Goal: Task Accomplishment & Management: Manage account settings

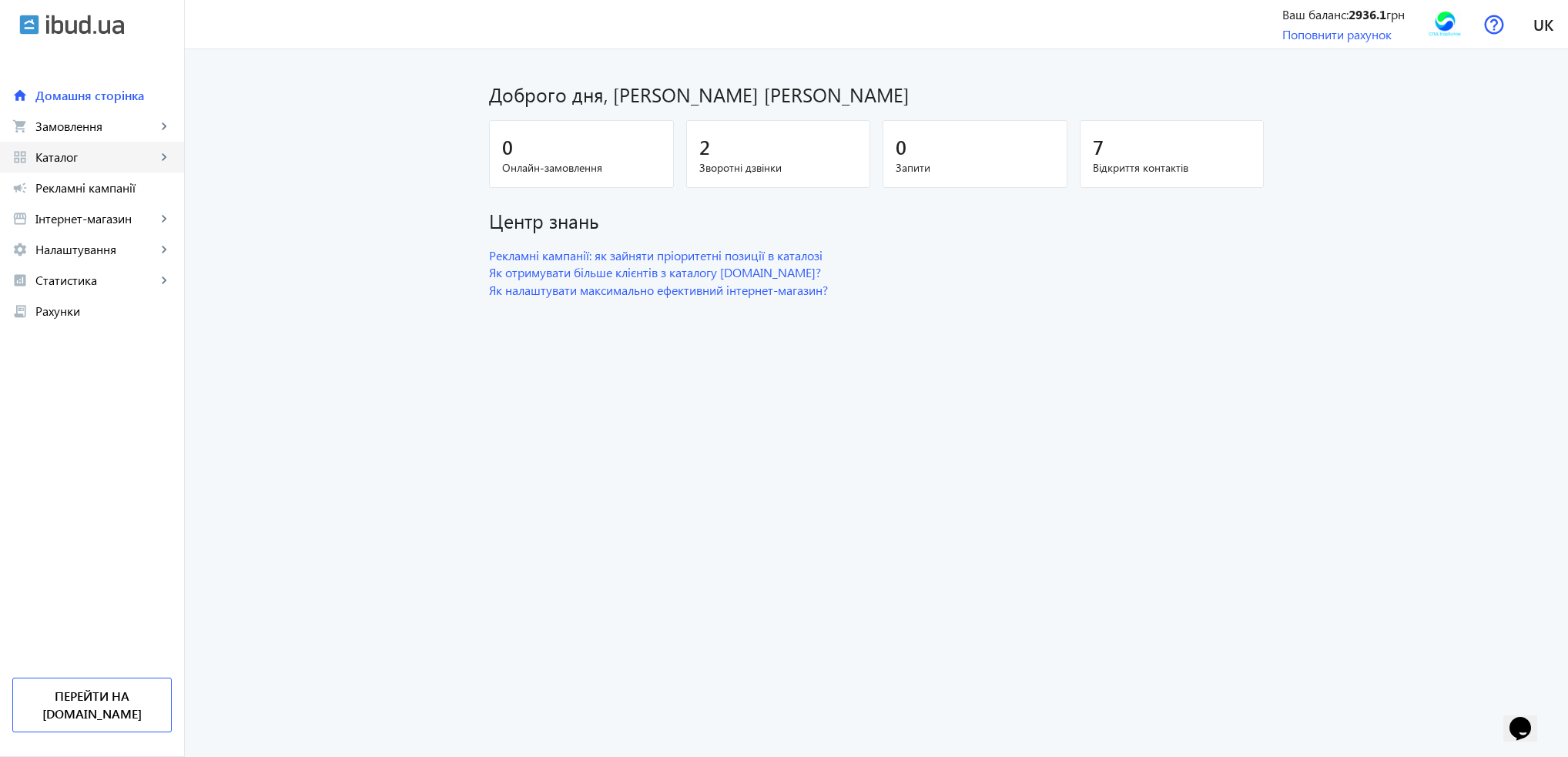
click at [53, 157] on span "Каталог" at bounding box center [96, 157] width 121 height 16
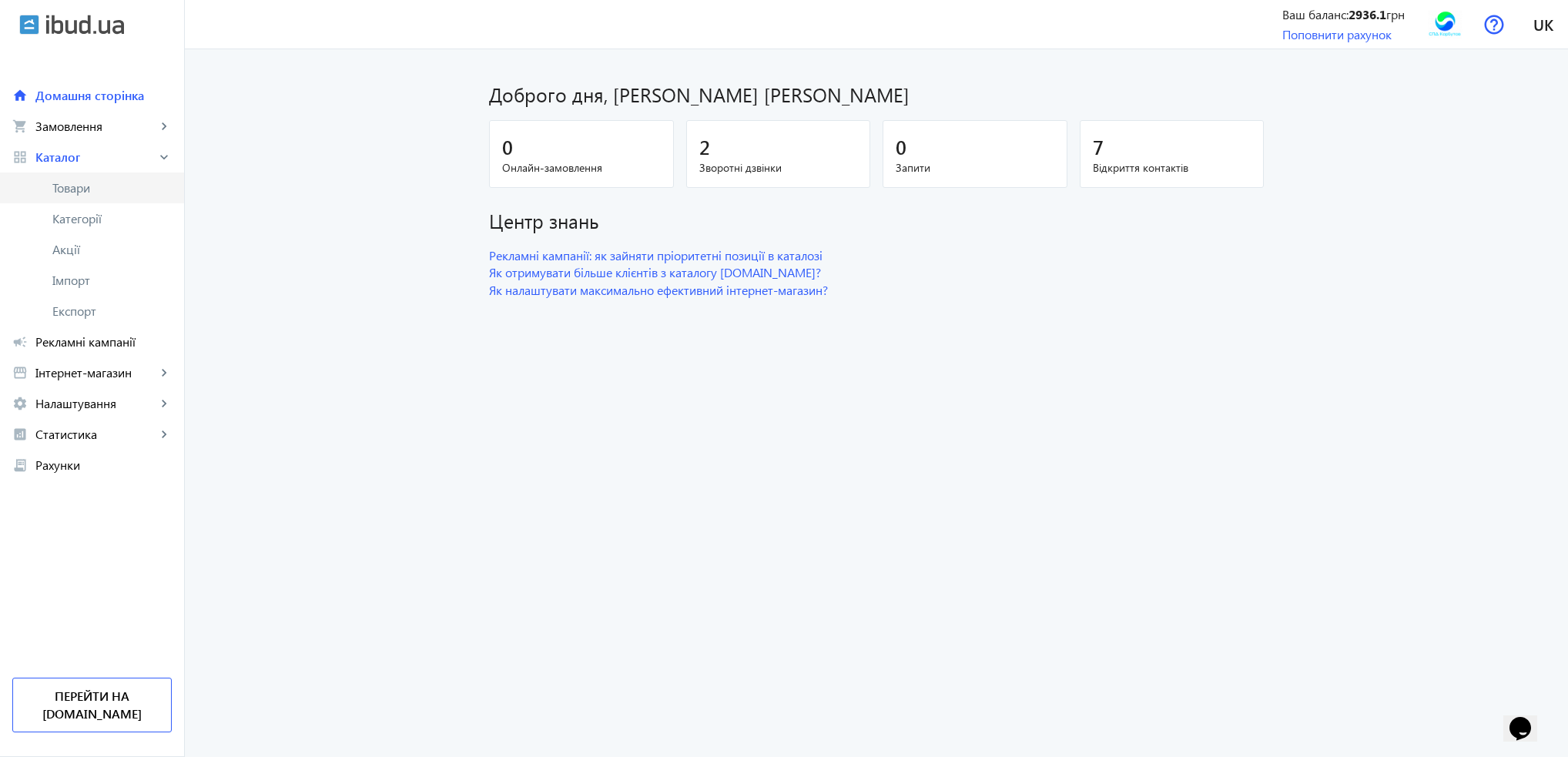
click at [65, 184] on span "Товари" at bounding box center [111, 188] width 119 height 16
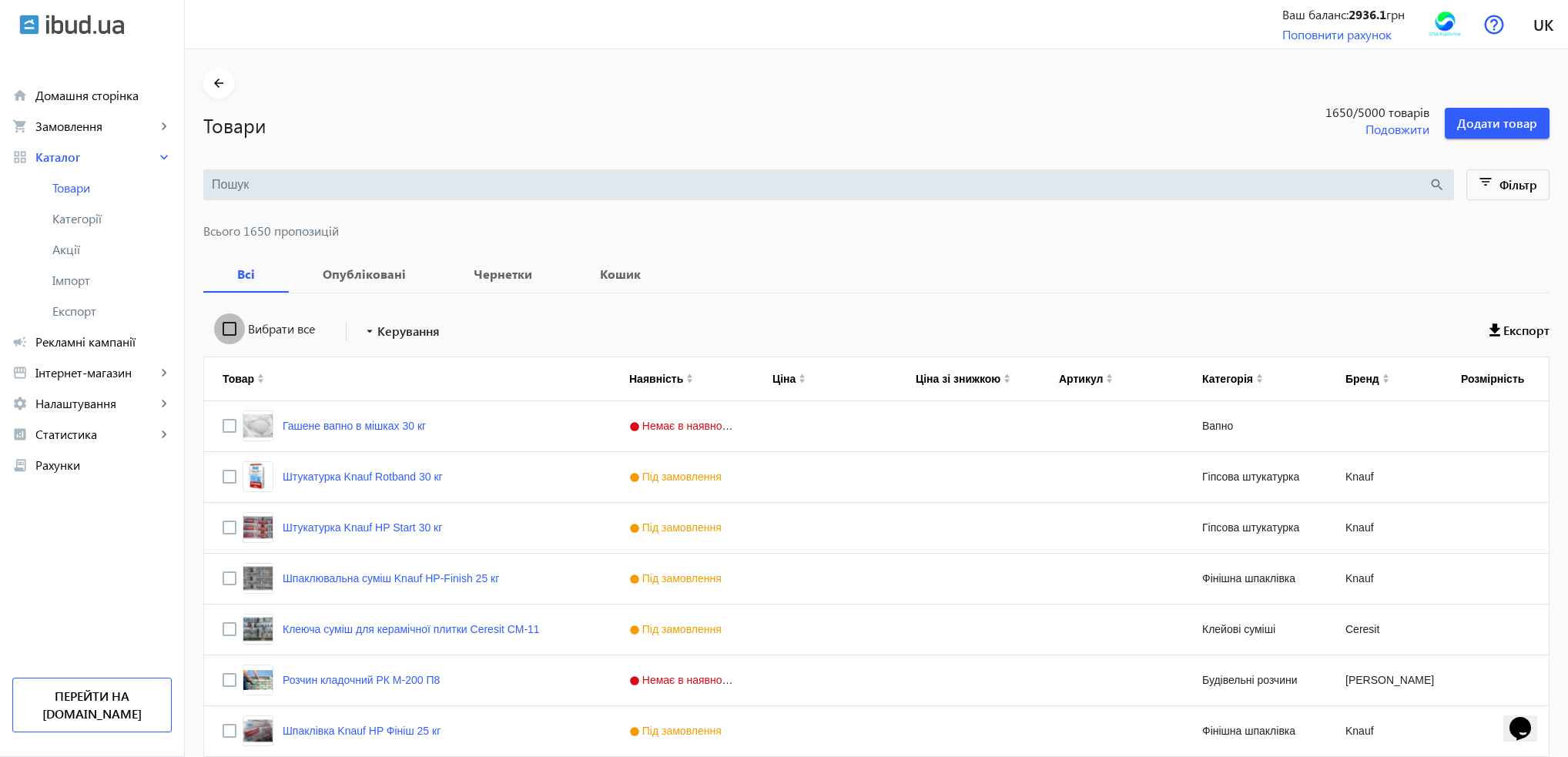
click at [217, 329] on input "Вибрати все" at bounding box center [230, 329] width 31 height 31
checkbox input "true"
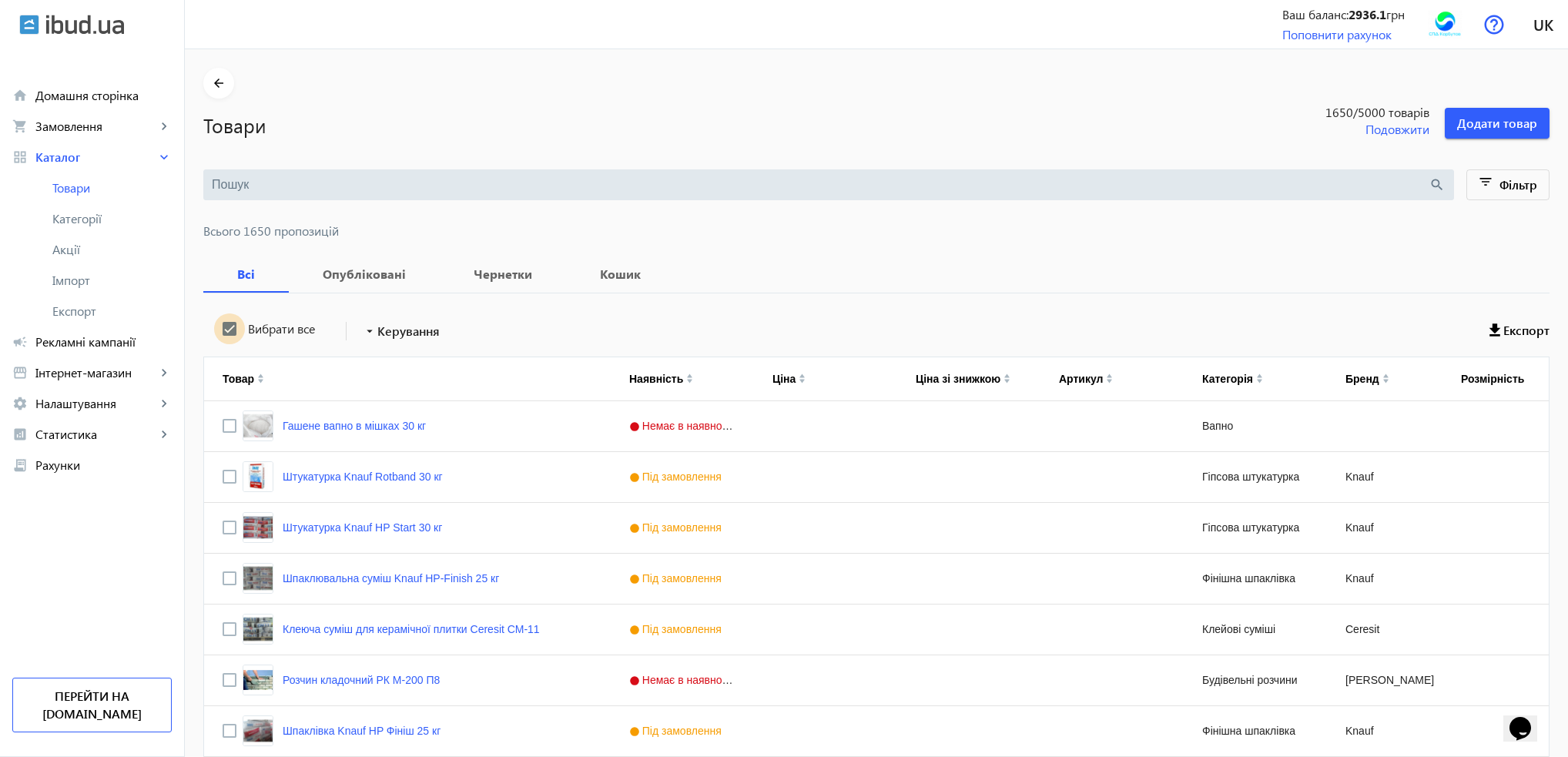
checkbox input "true"
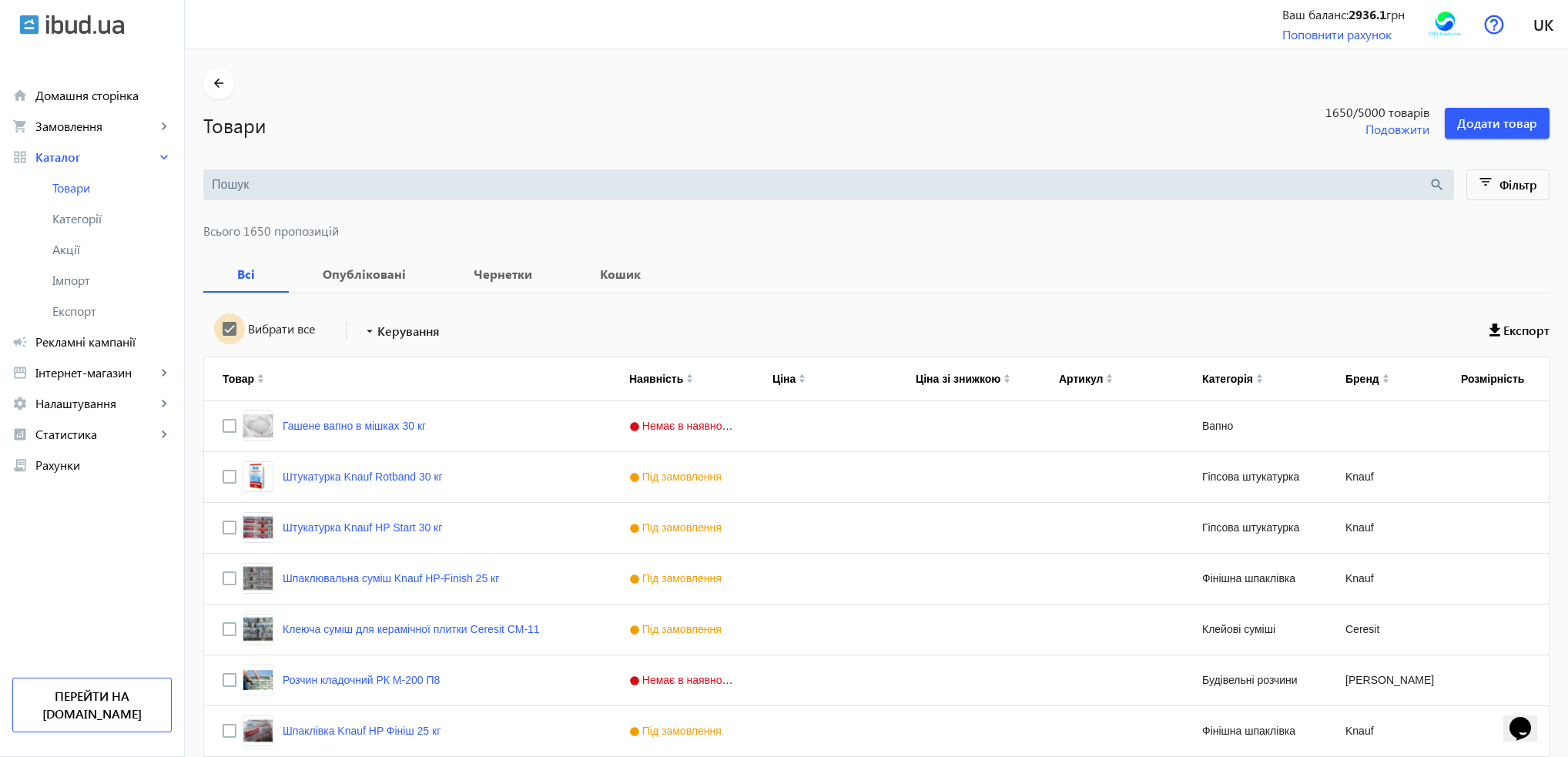
checkbox input "true"
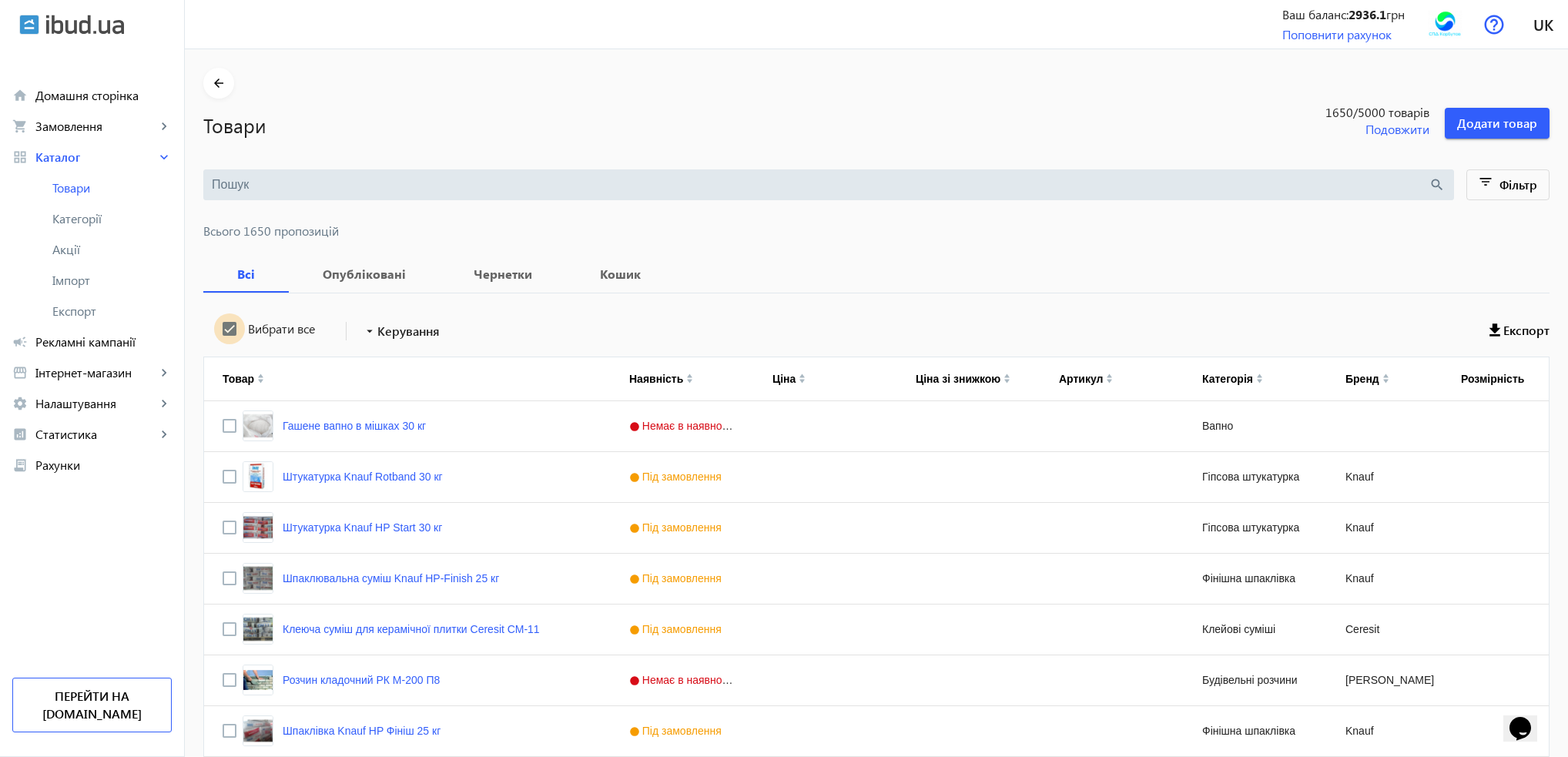
checkbox input "true"
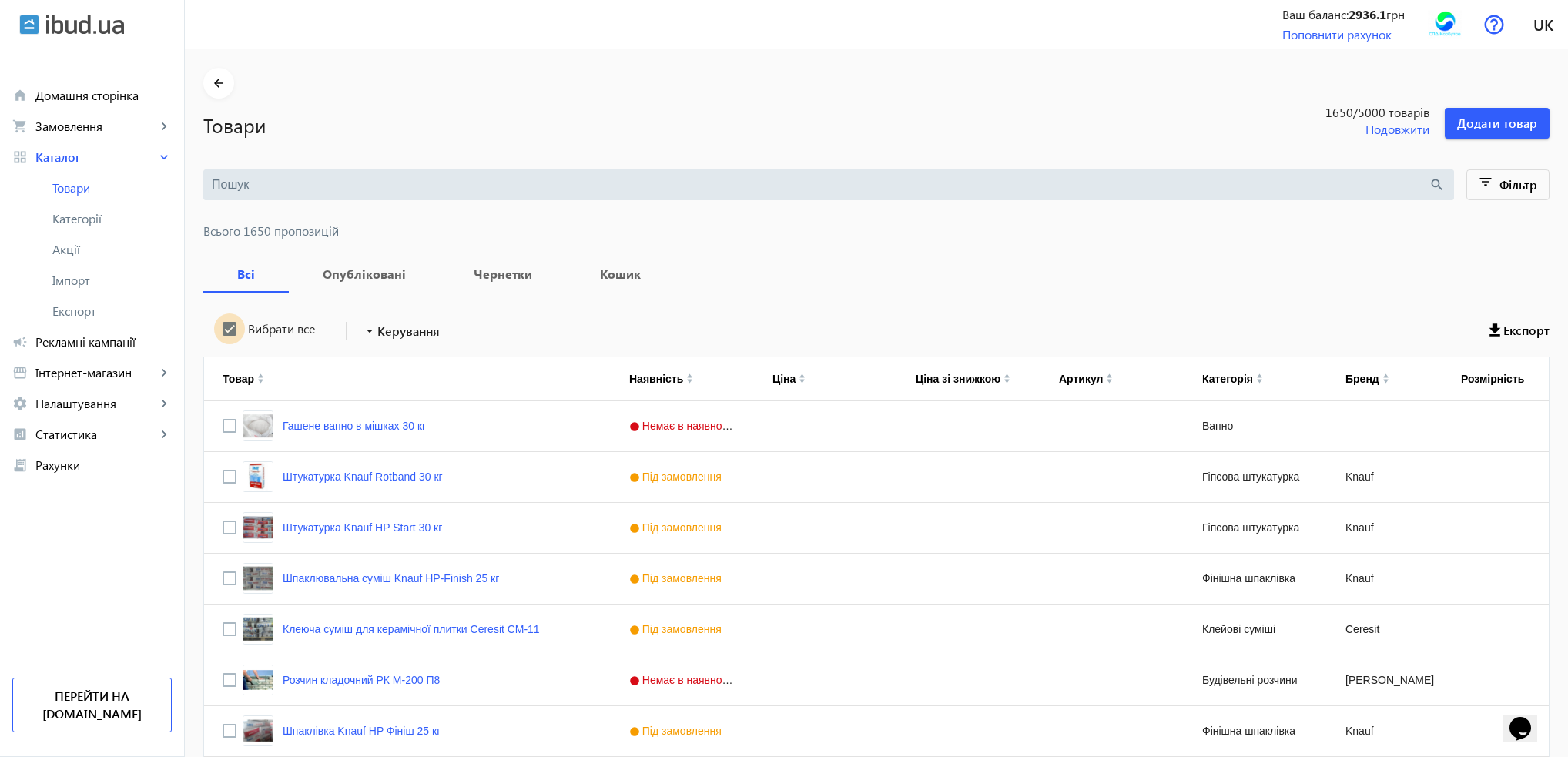
checkbox input "true"
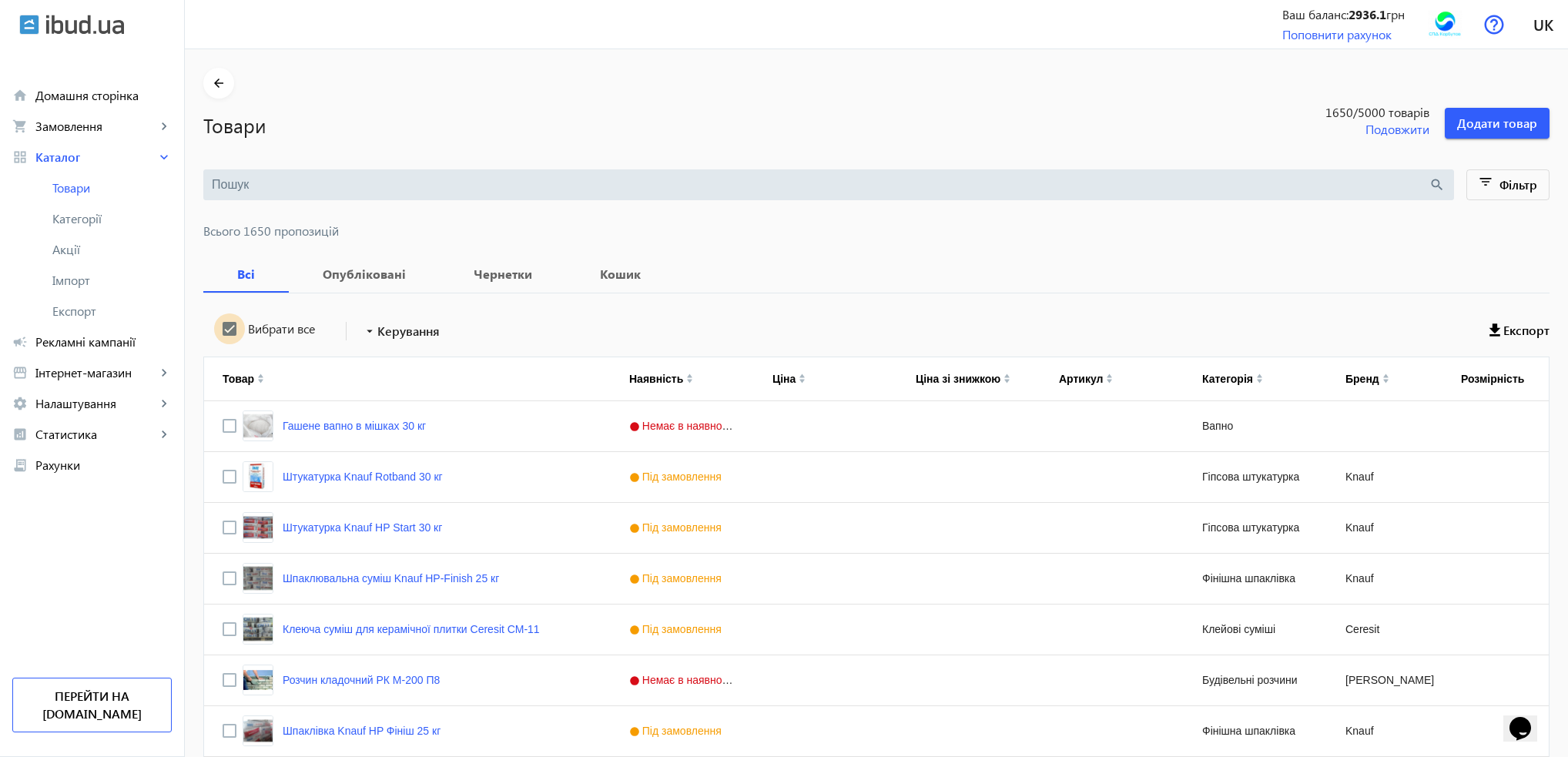
checkbox input "true"
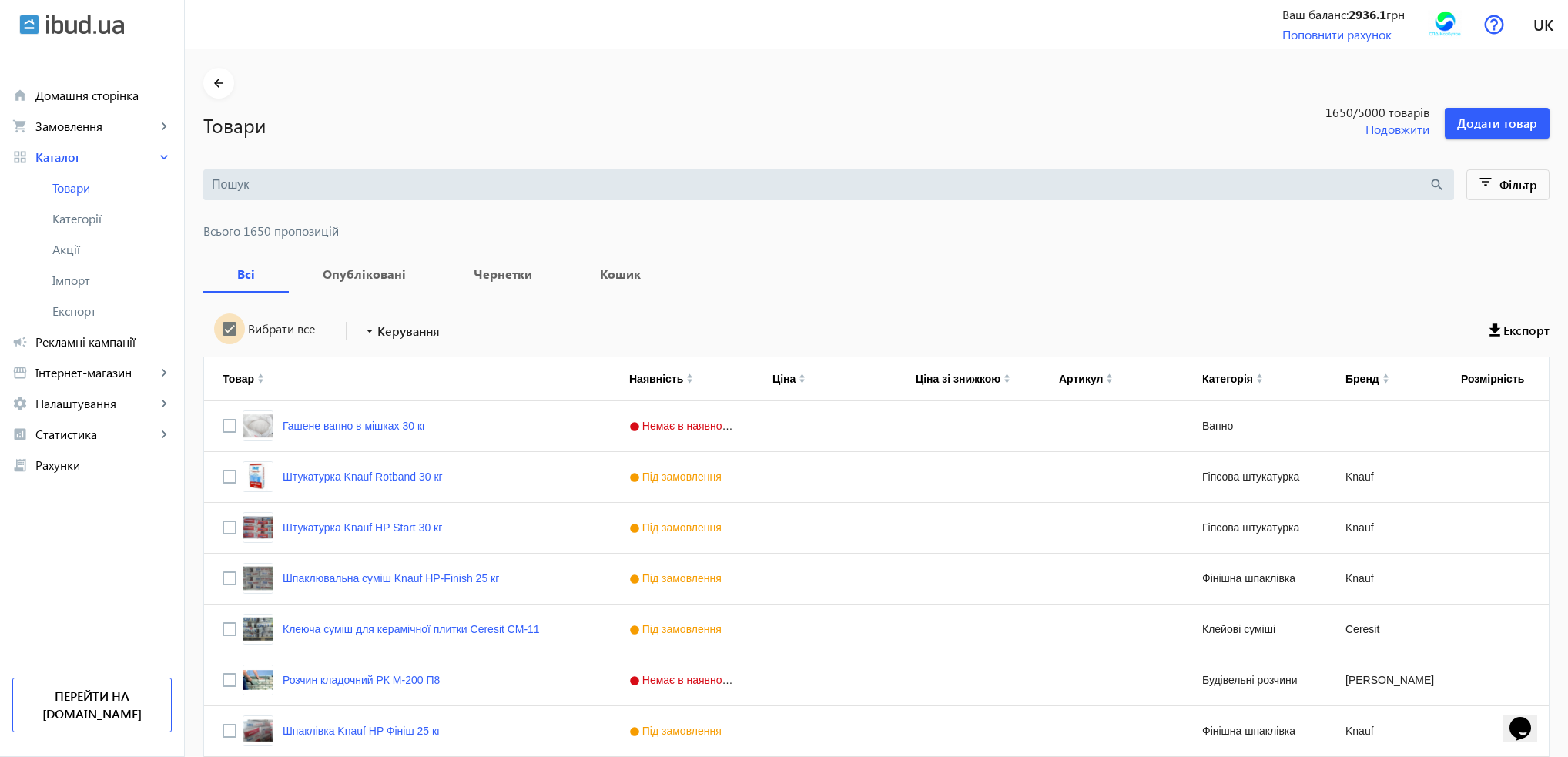
checkbox input "true"
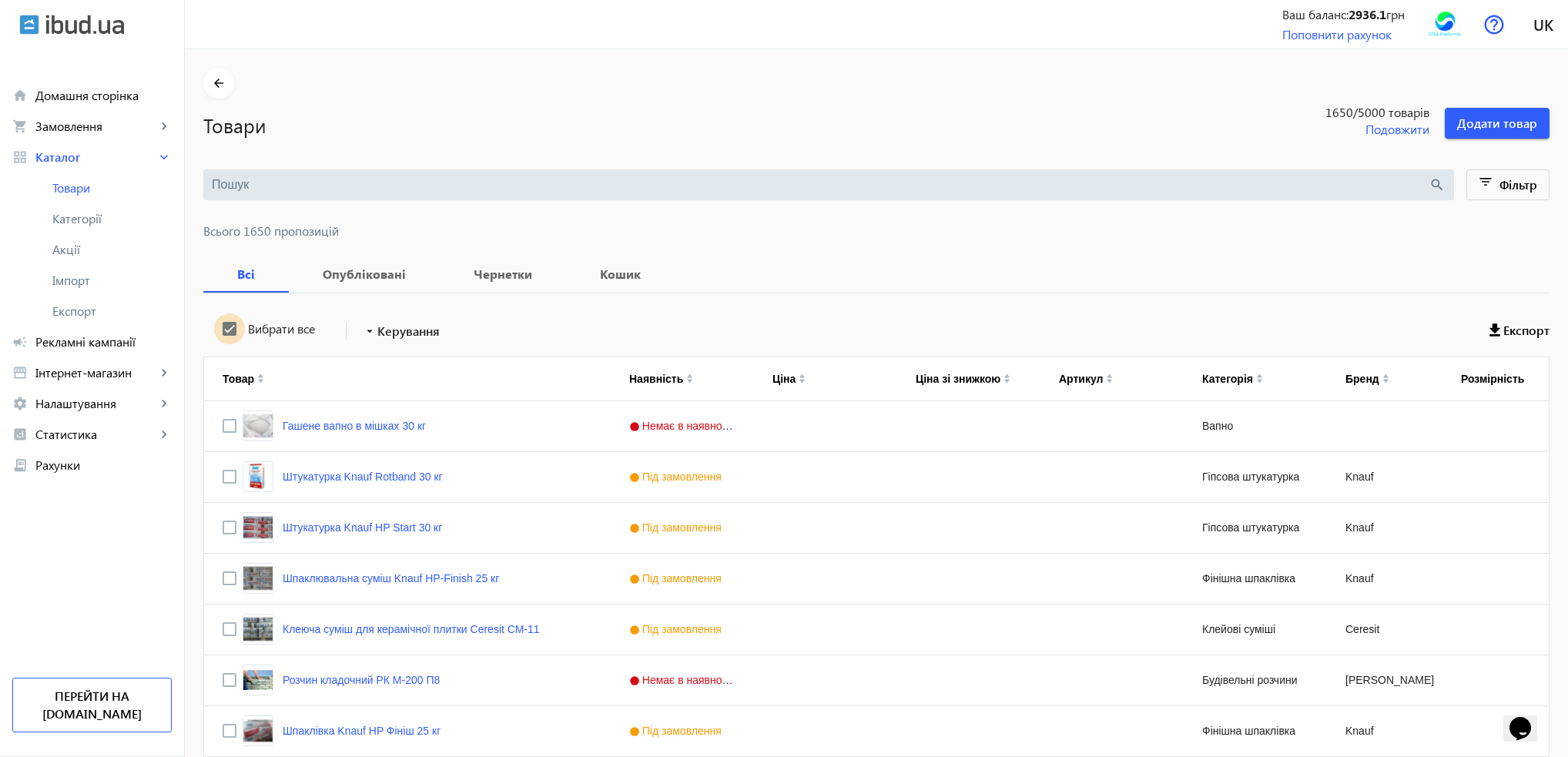
checkbox input "true"
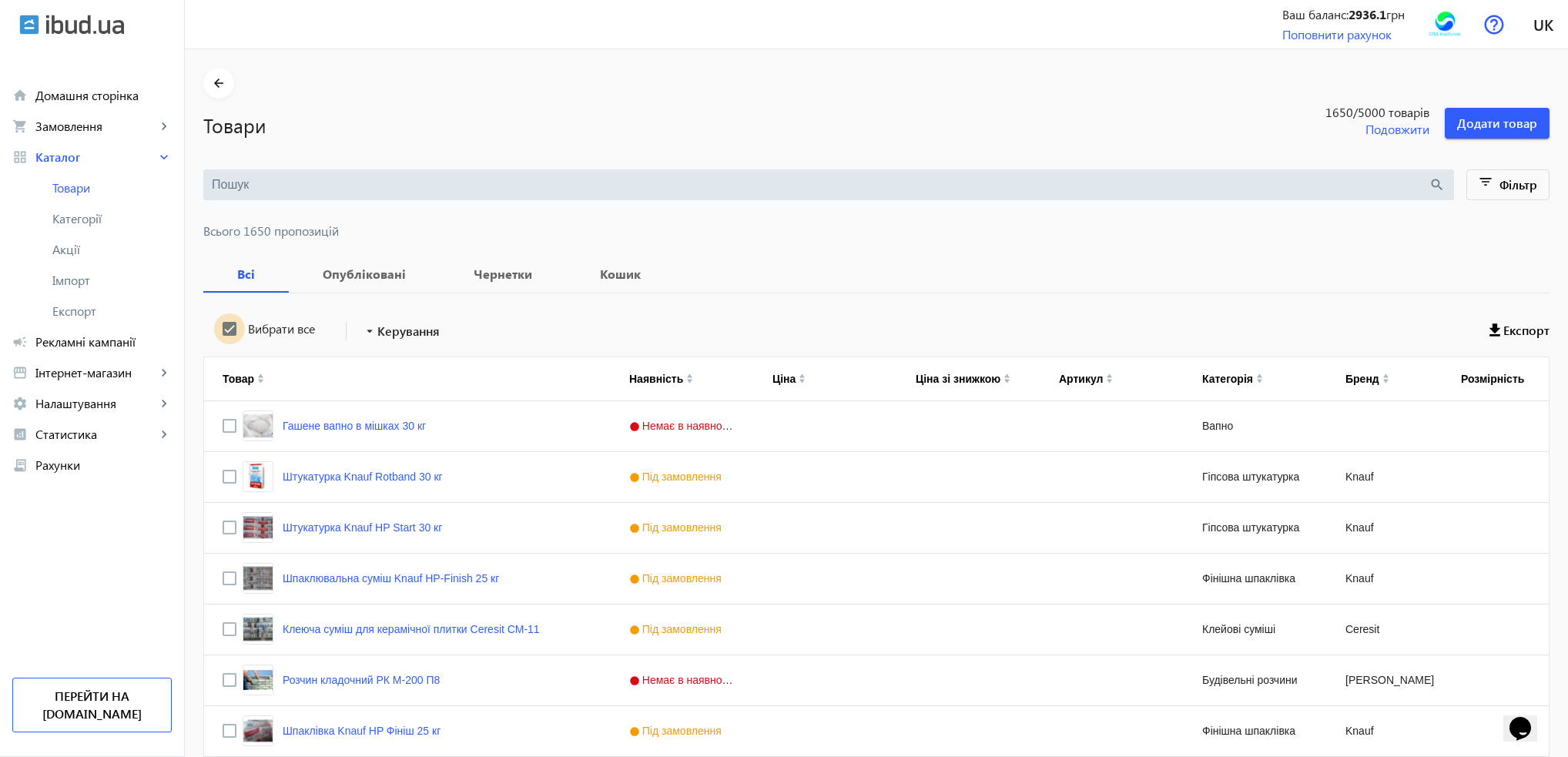
checkbox input "true"
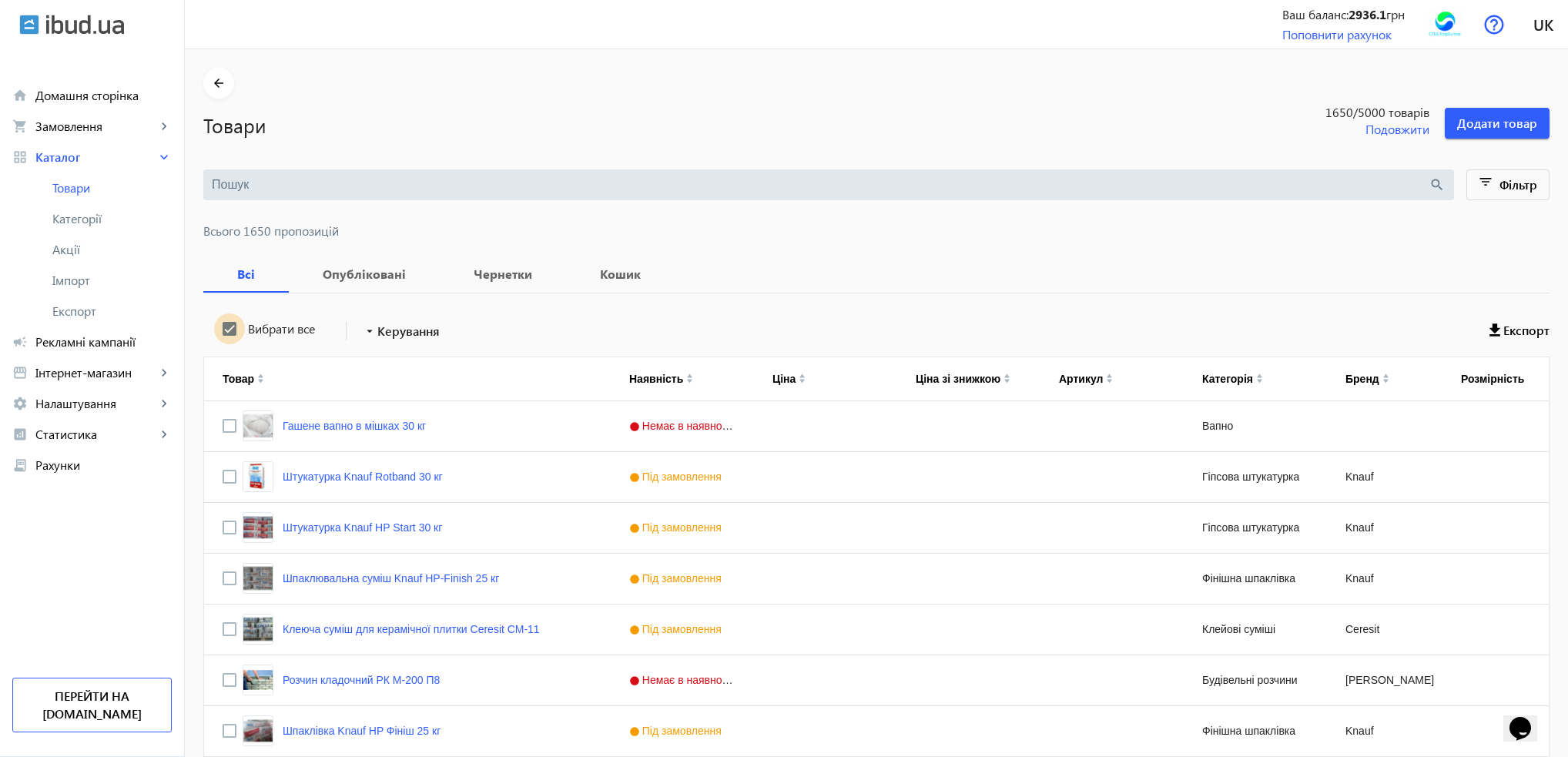
checkbox input "true"
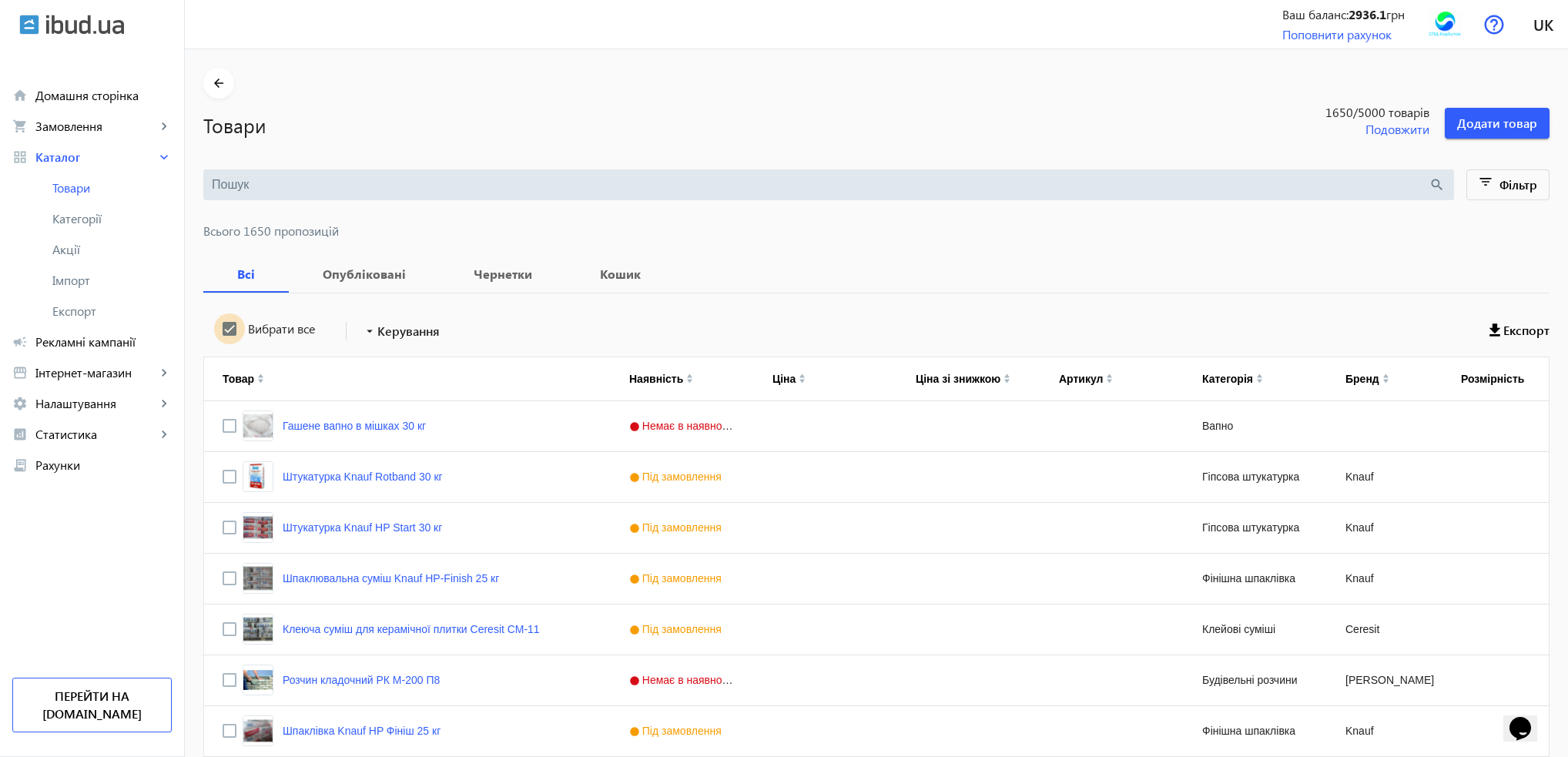
checkbox input "true"
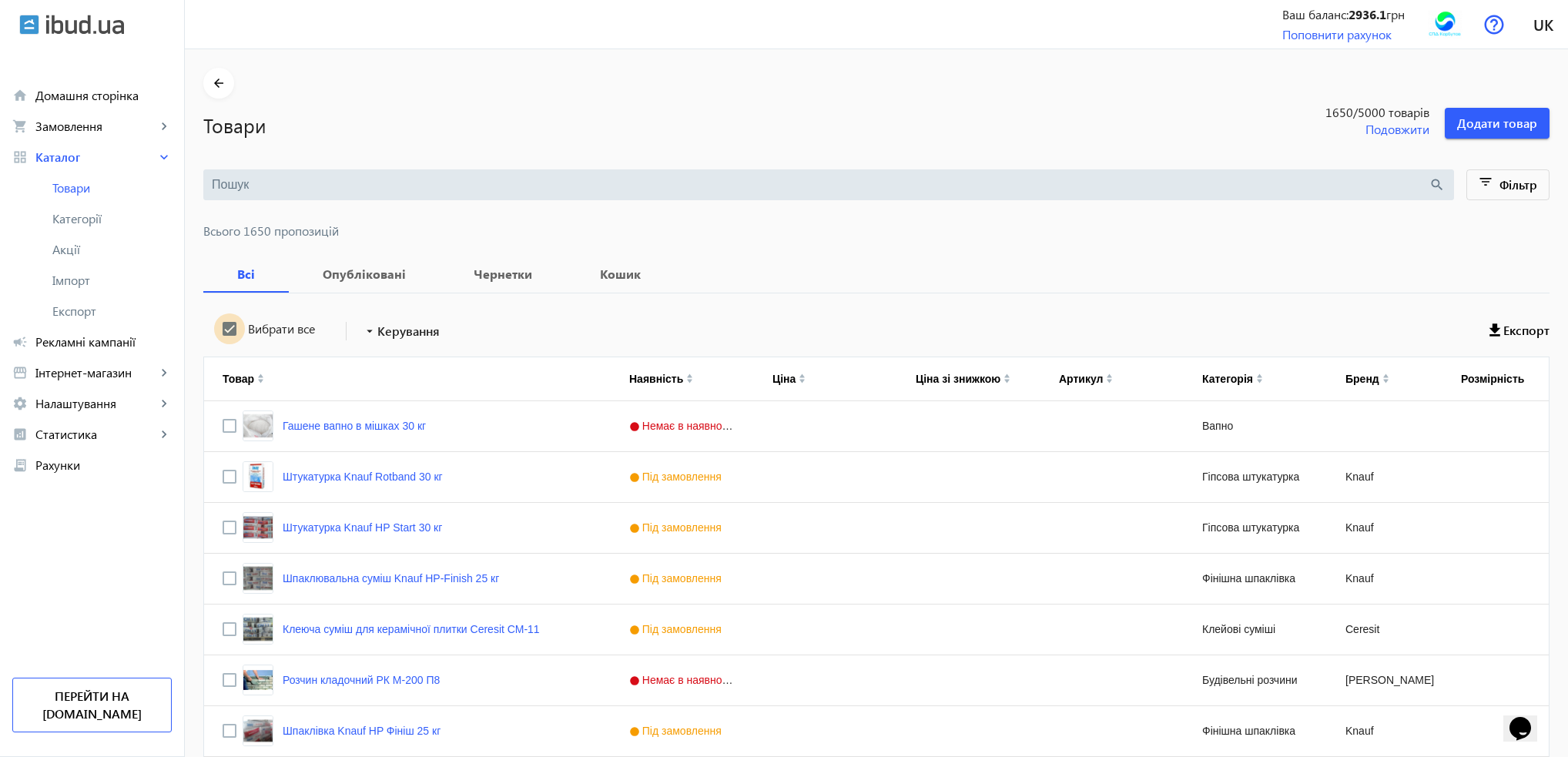
checkbox input "true"
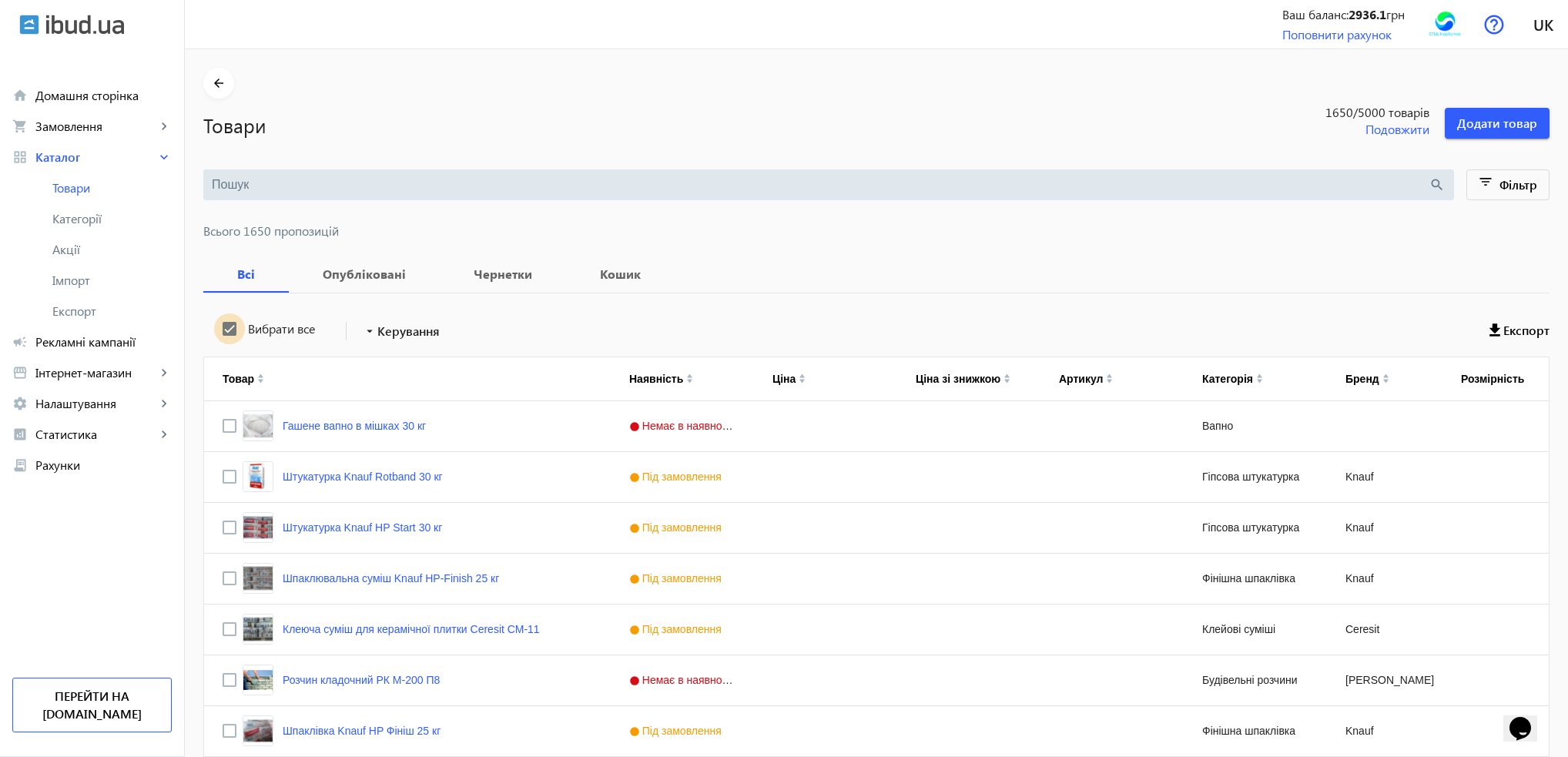
checkbox input "true"
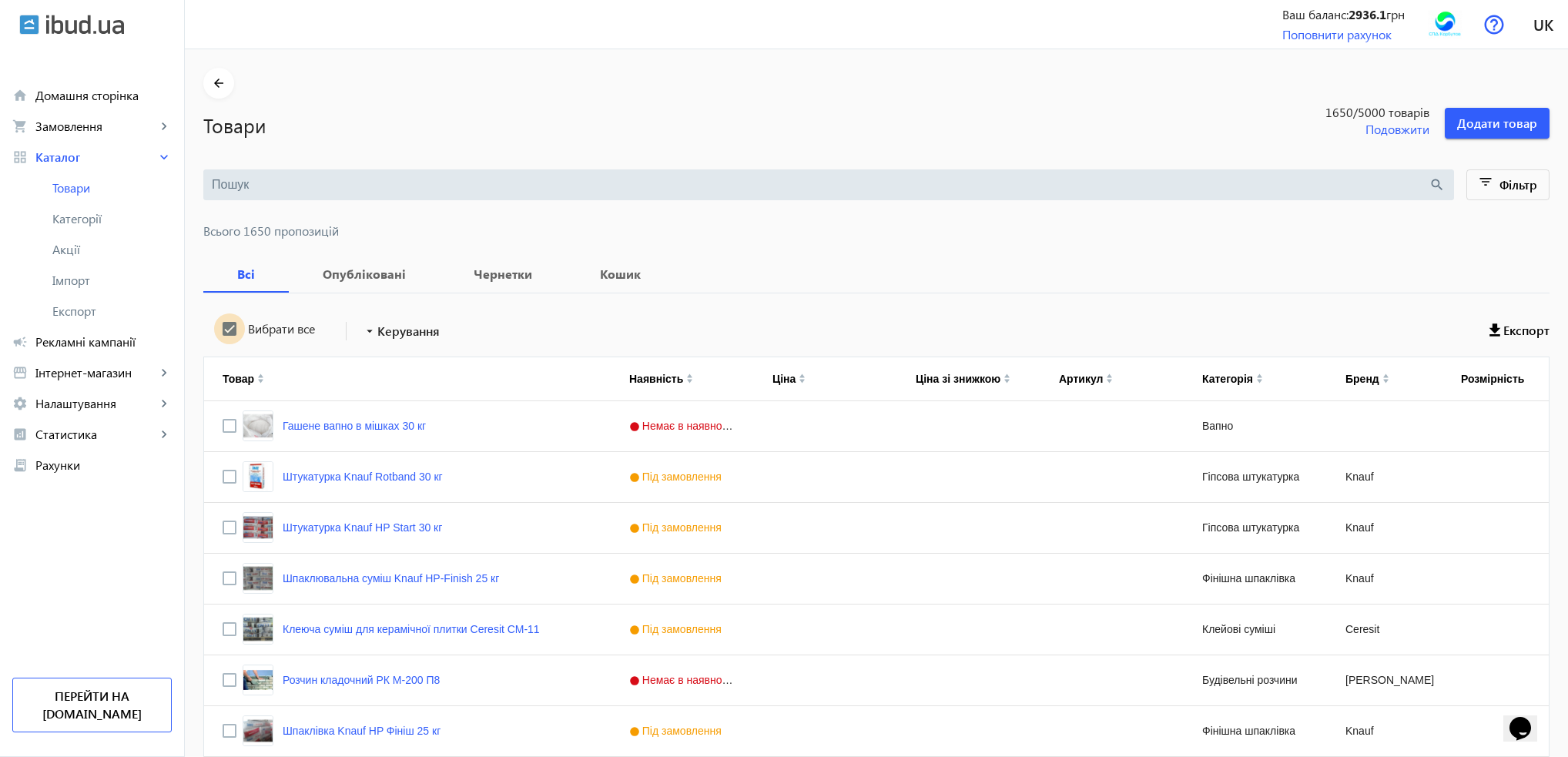
checkbox input "true"
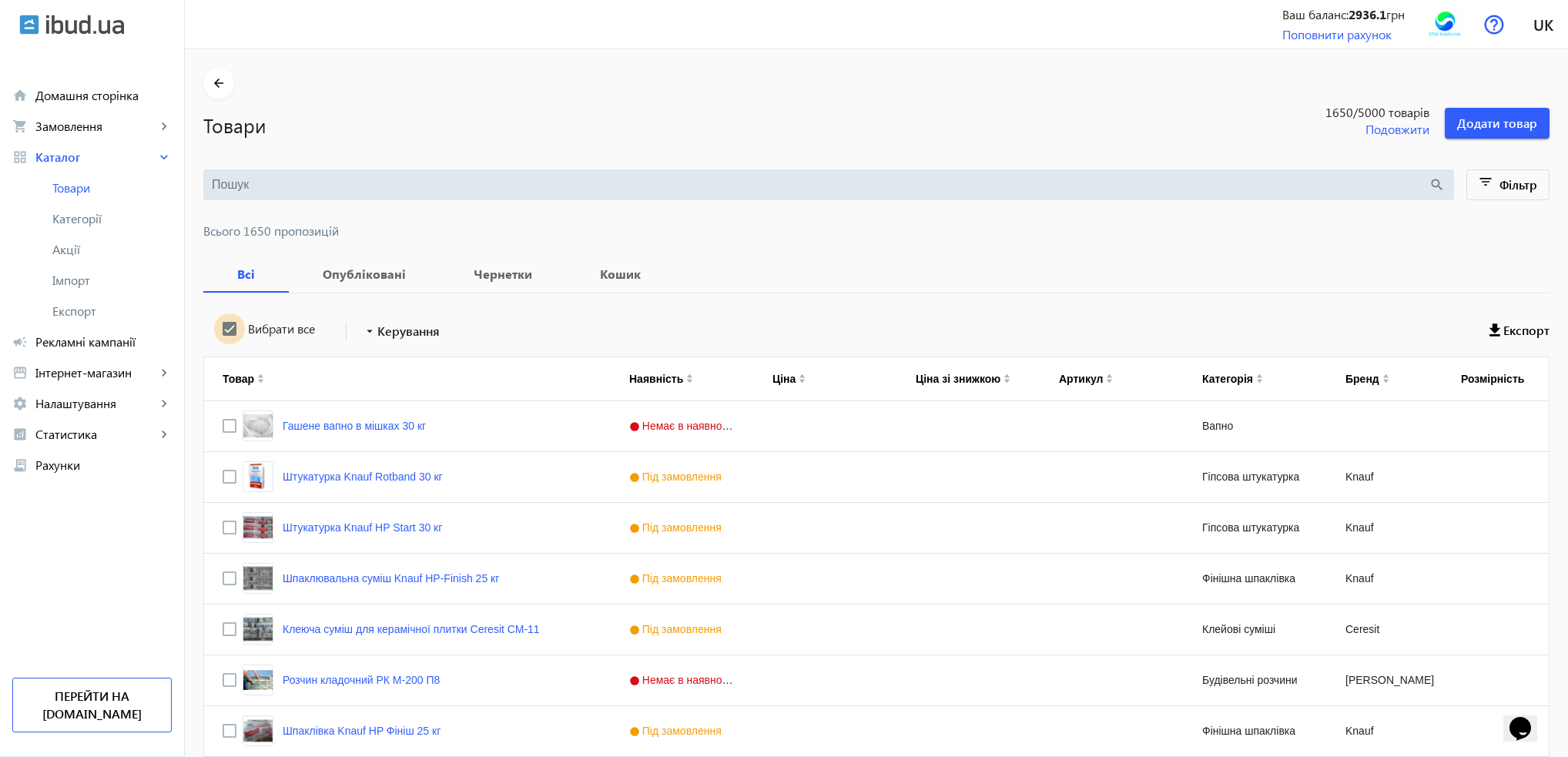
checkbox input "true"
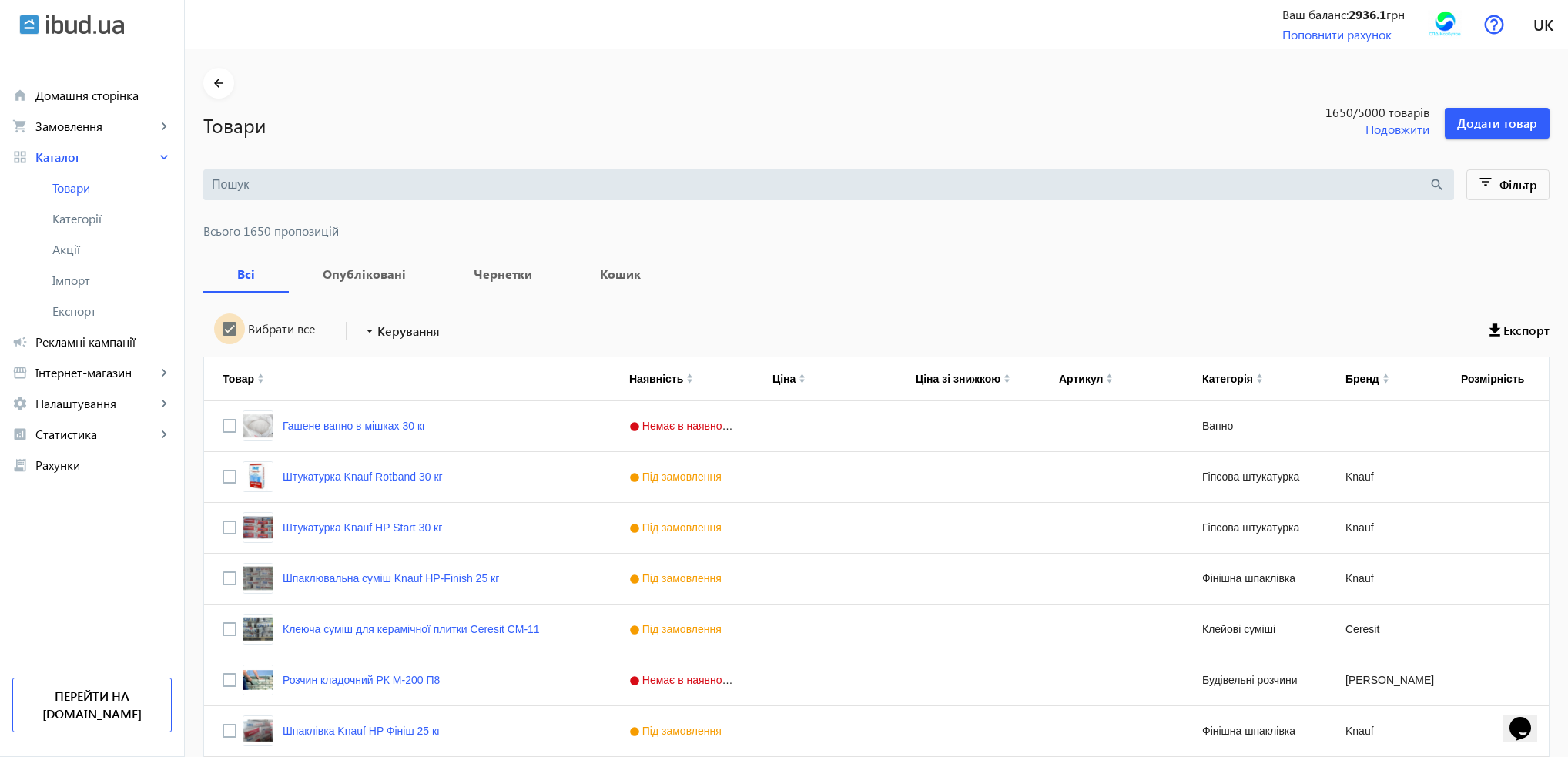
checkbox input "true"
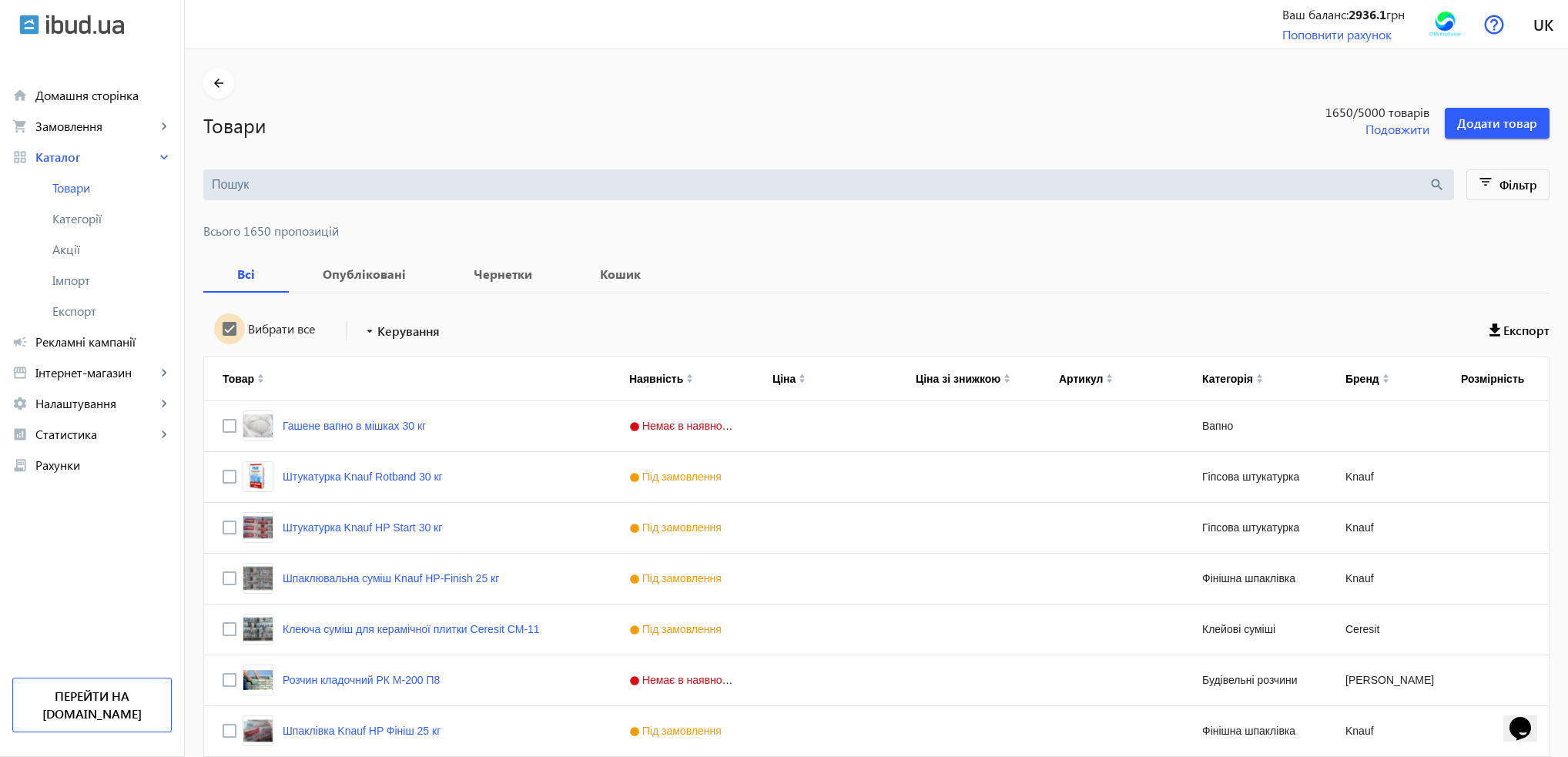
checkbox input "true"
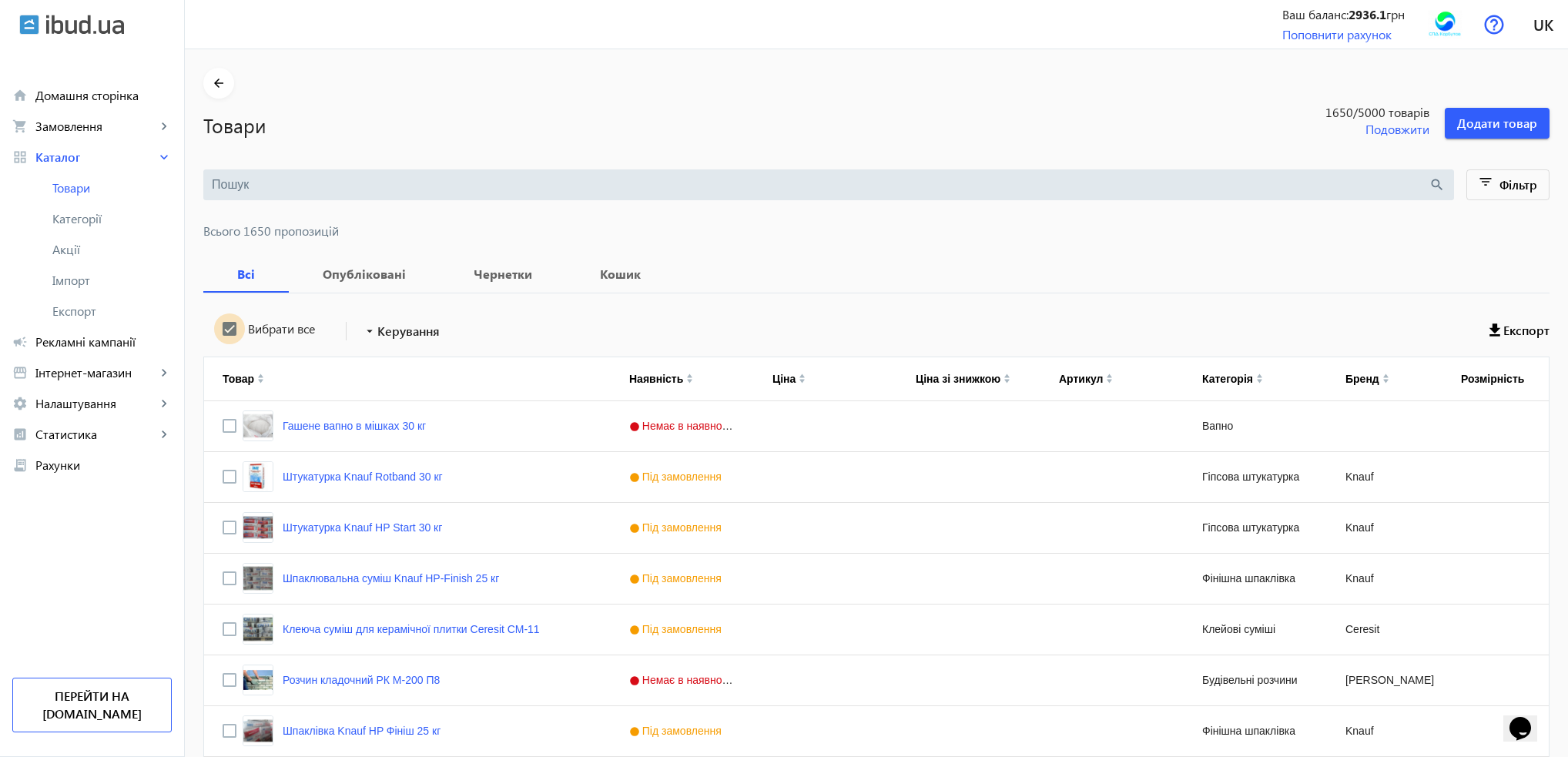
checkbox input "true"
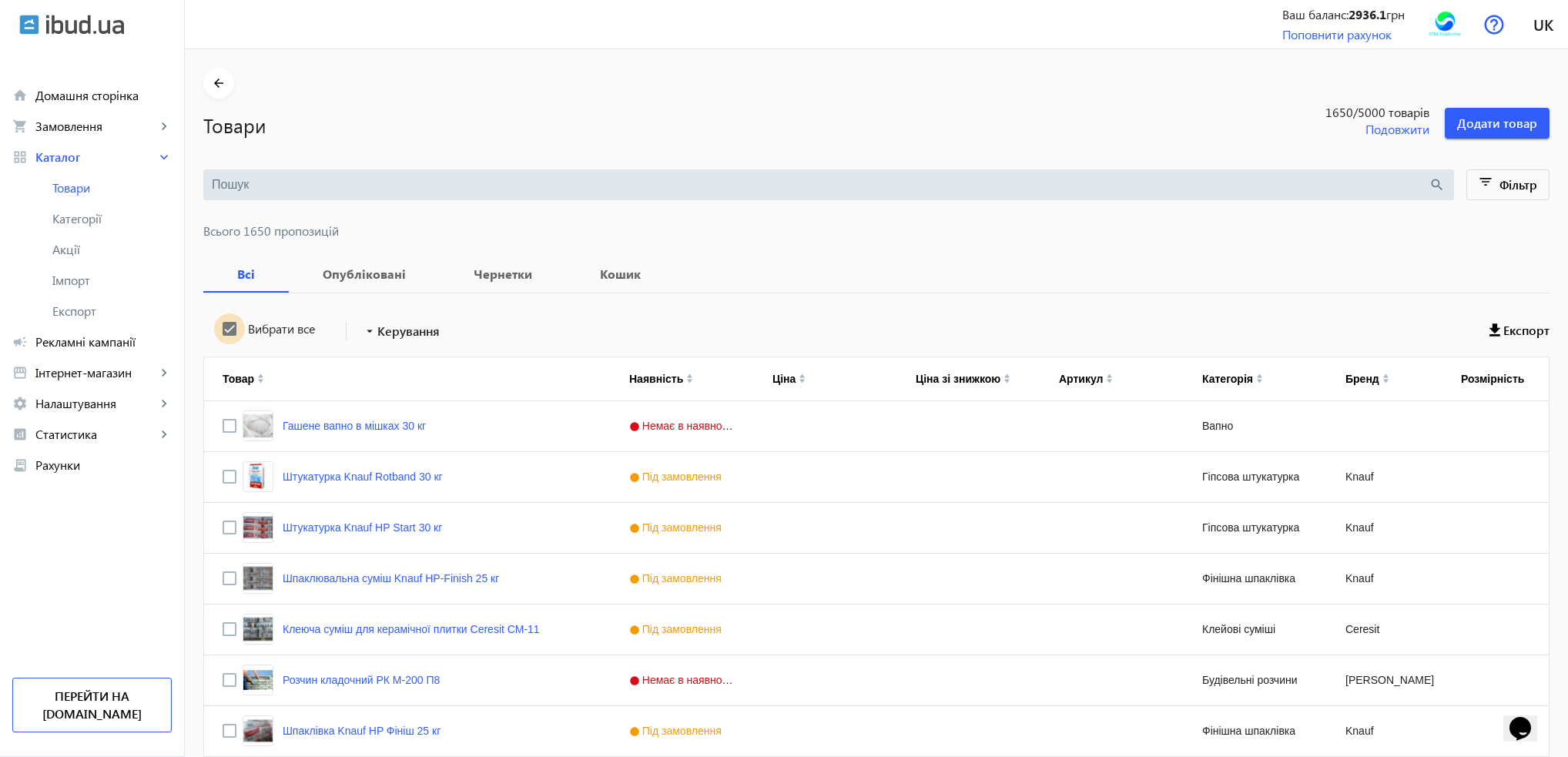
checkbox input "true"
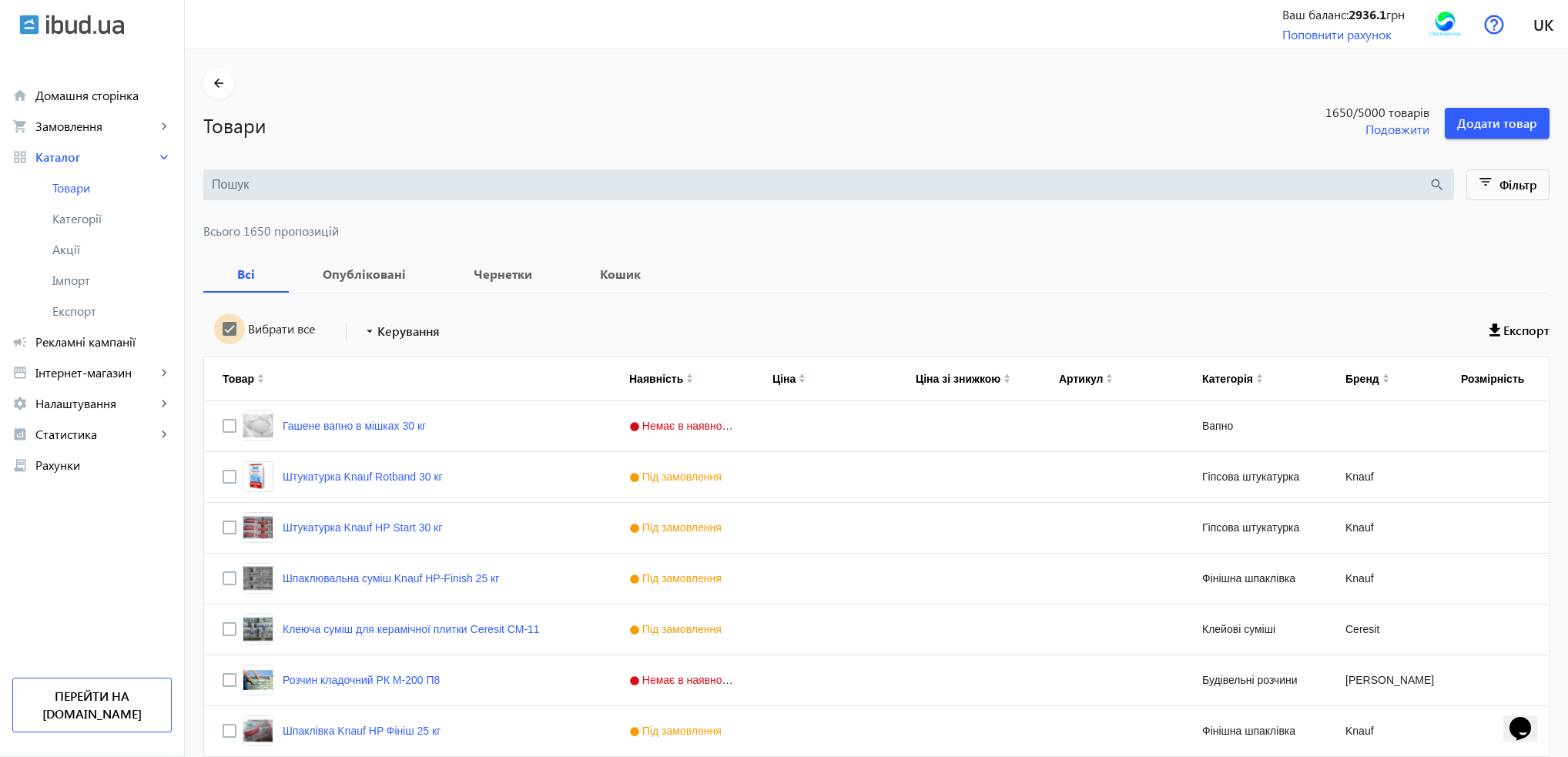
checkbox input "true"
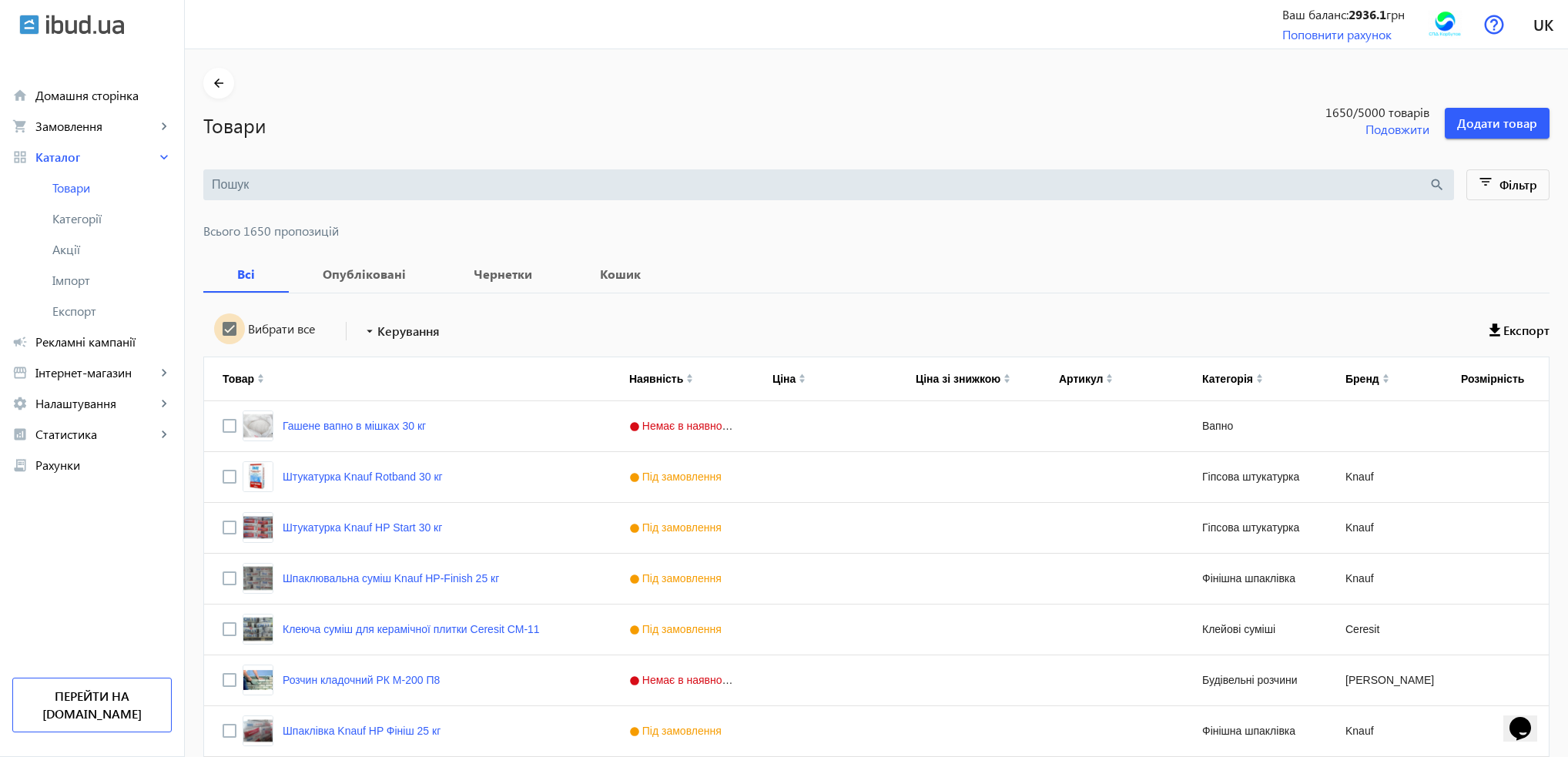
checkbox input "true"
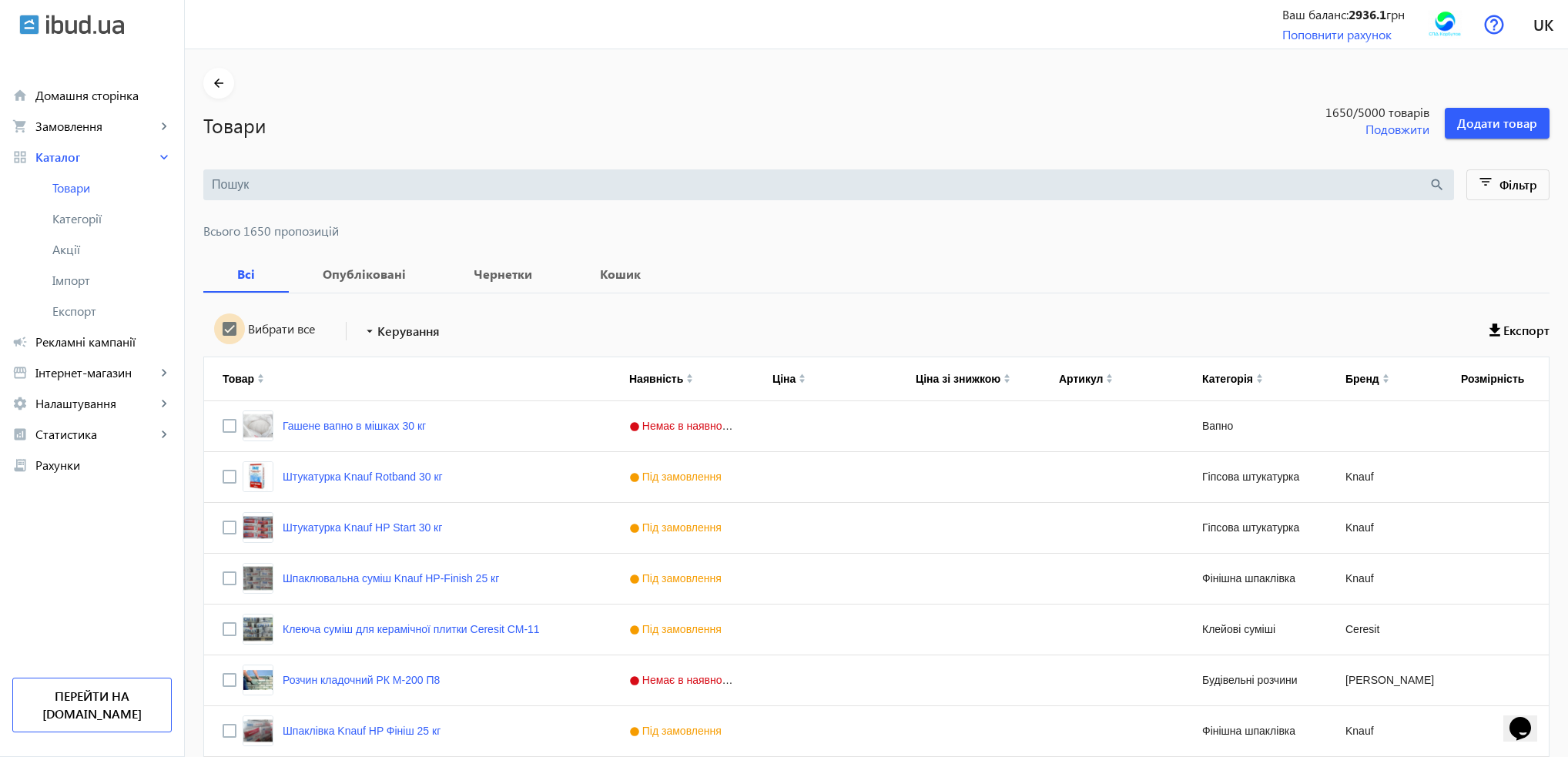
checkbox input "true"
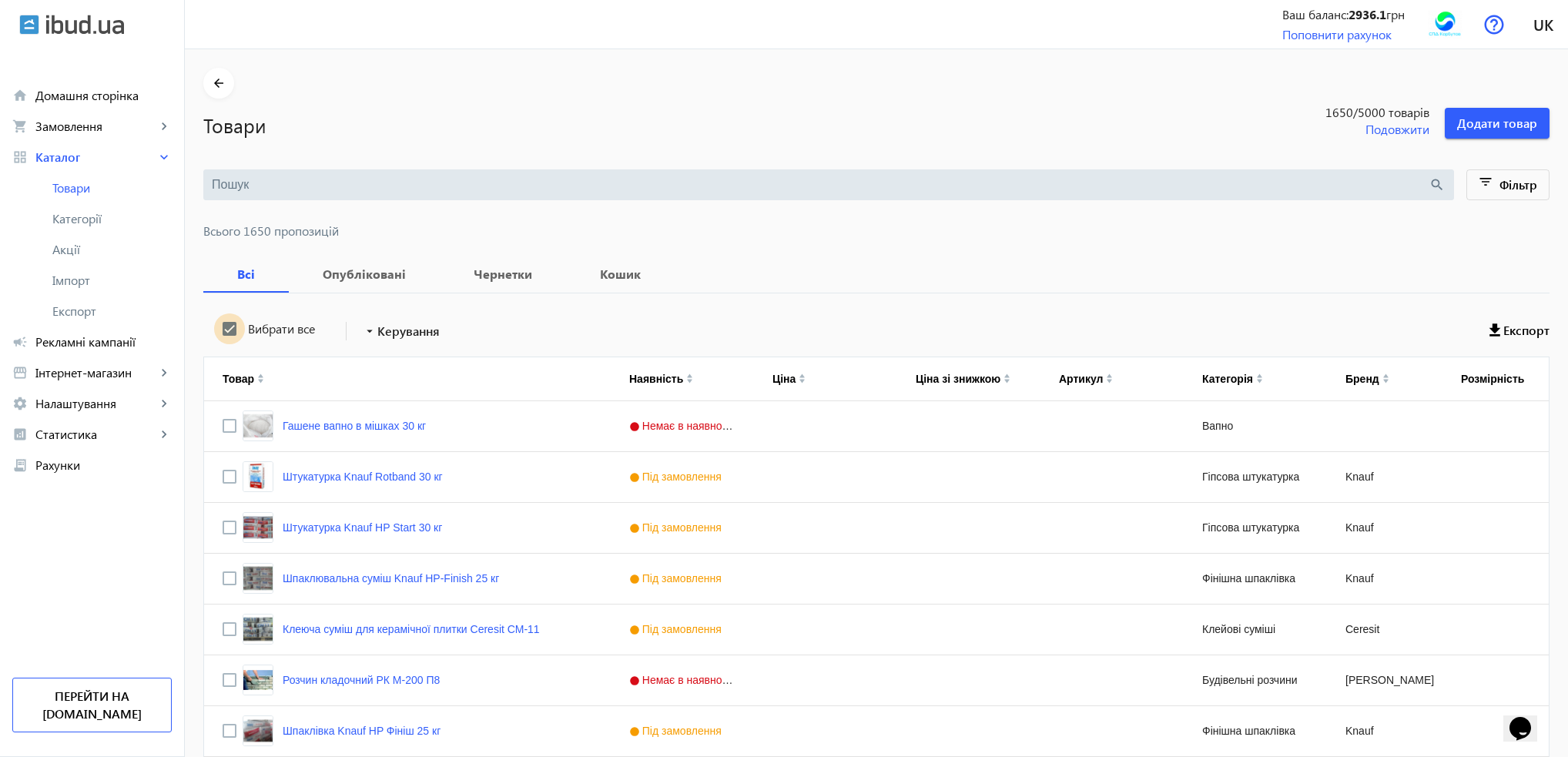
checkbox input "true"
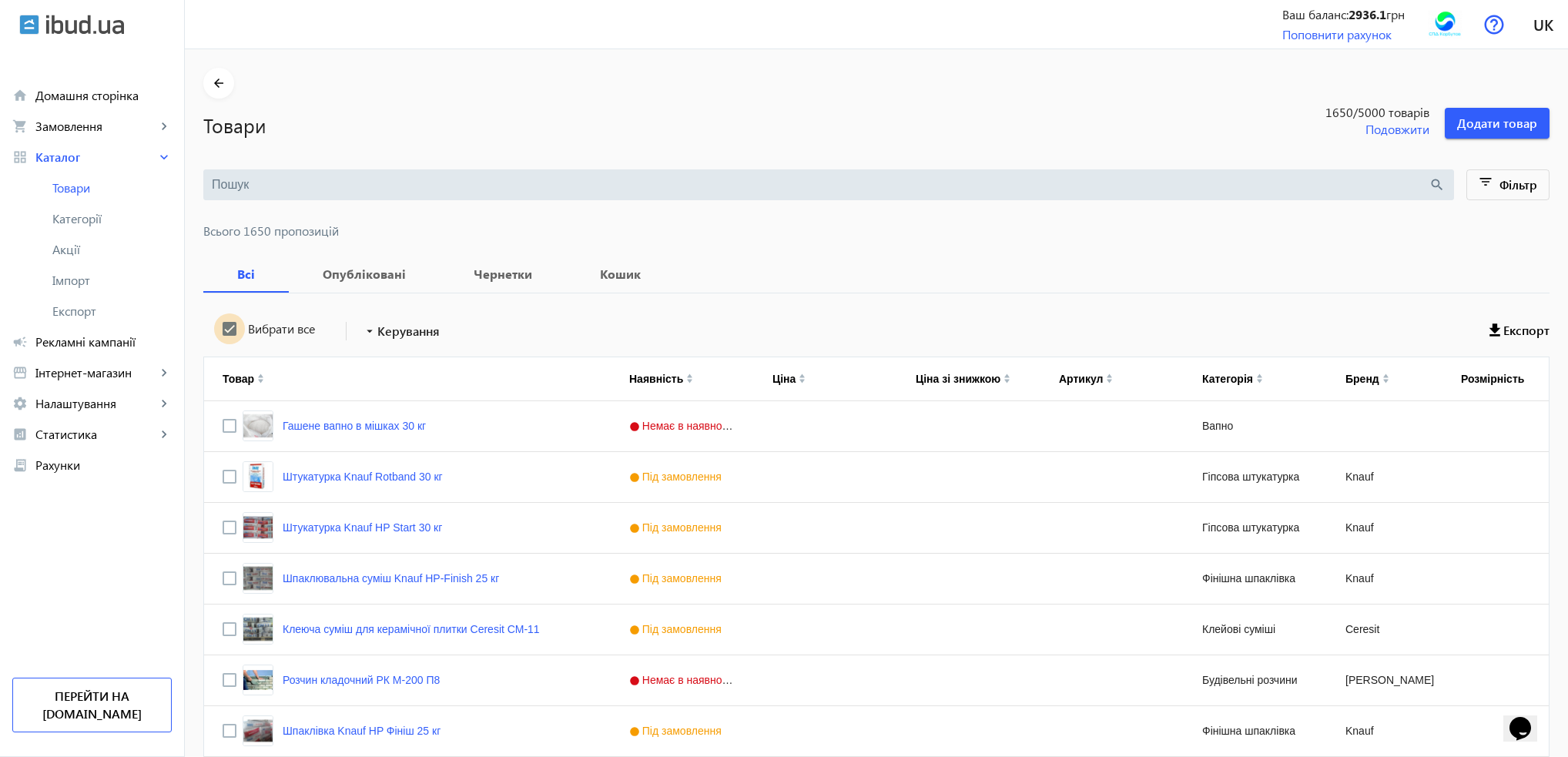
checkbox input "true"
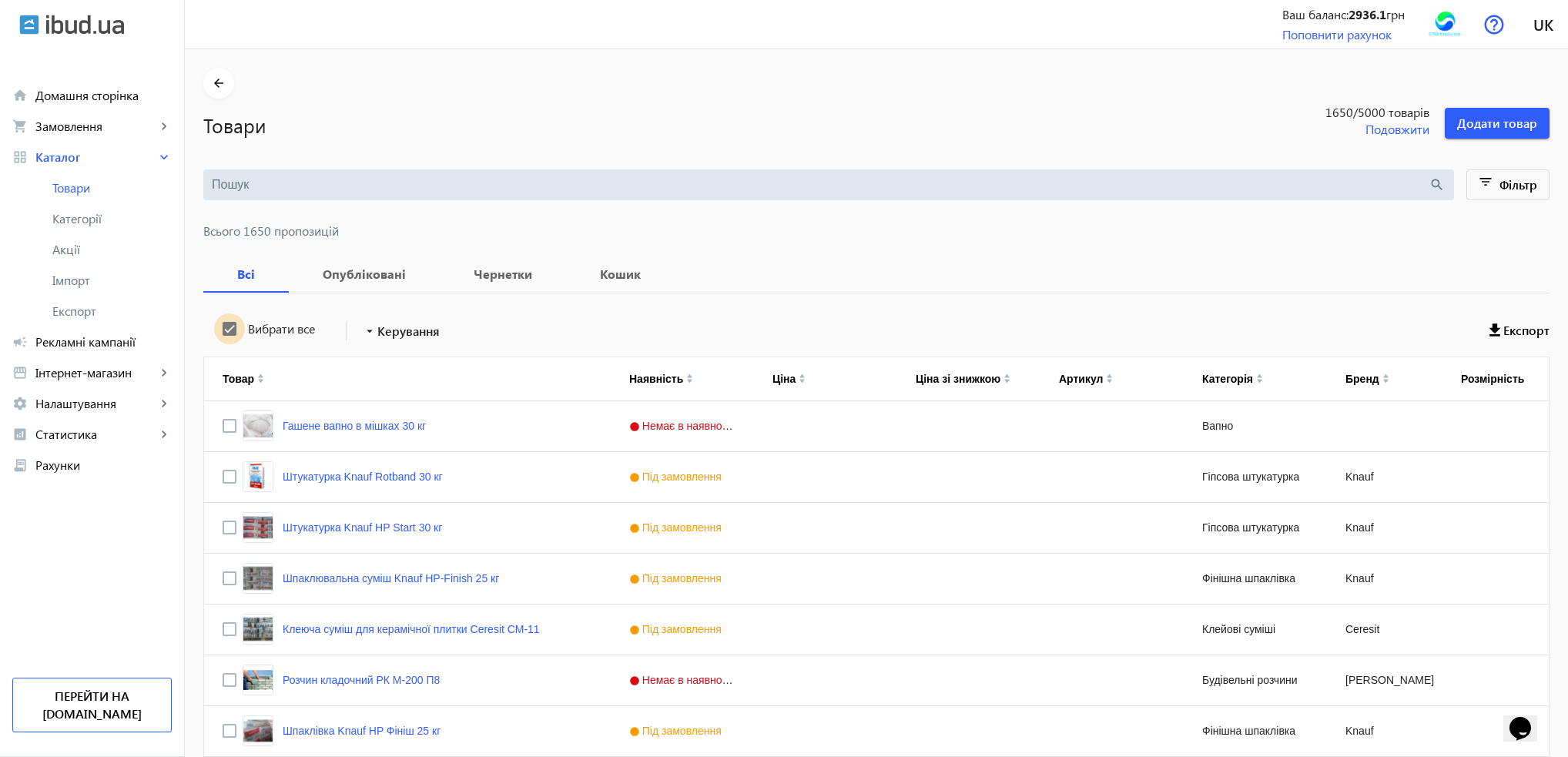
checkbox input "true"
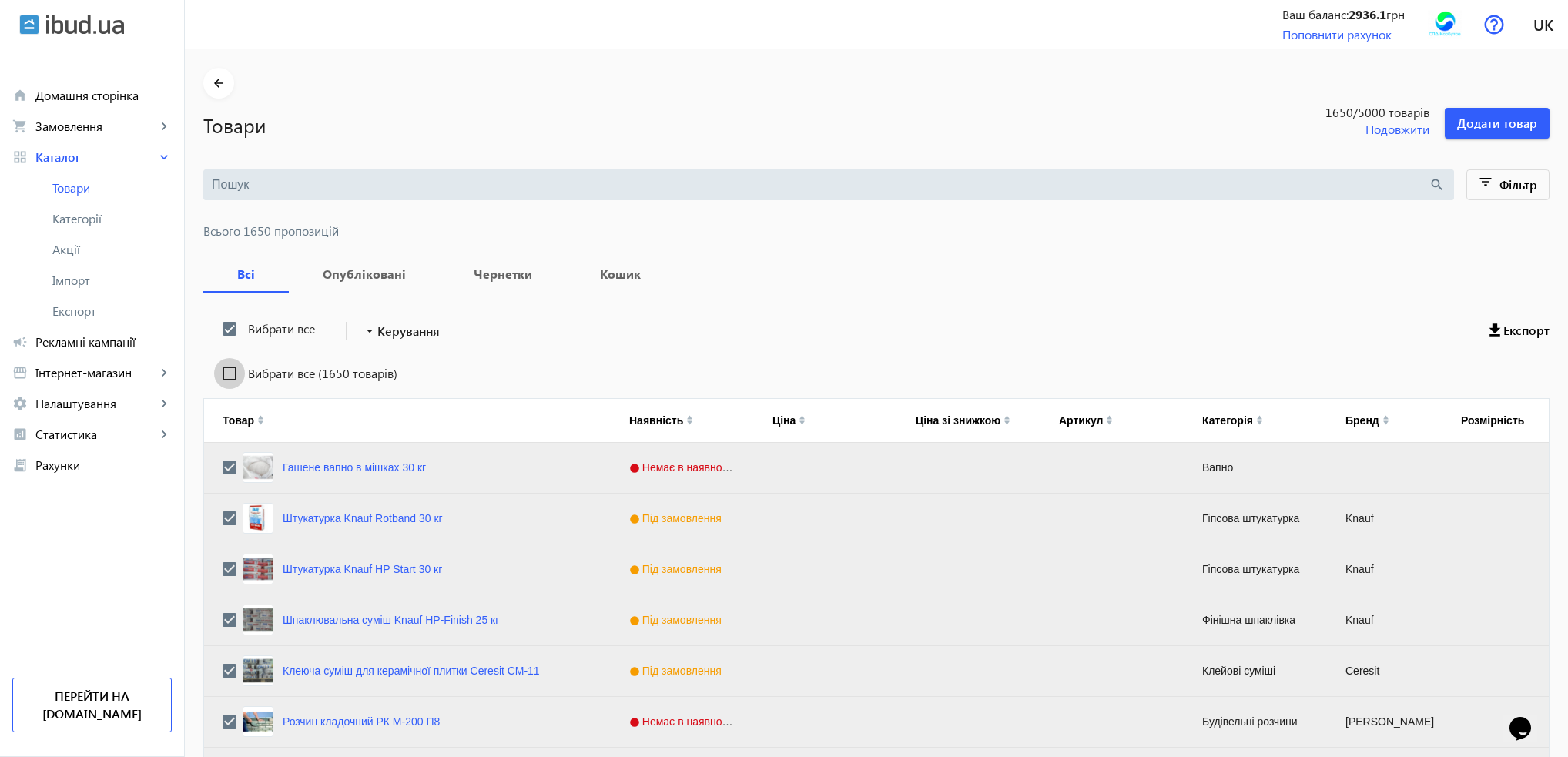
click at [219, 372] on input "Вибрати все (1650 товарів)" at bounding box center [230, 374] width 31 height 31
checkbox input "true"
click at [377, 337] on span "Керування" at bounding box center [408, 331] width 62 height 18
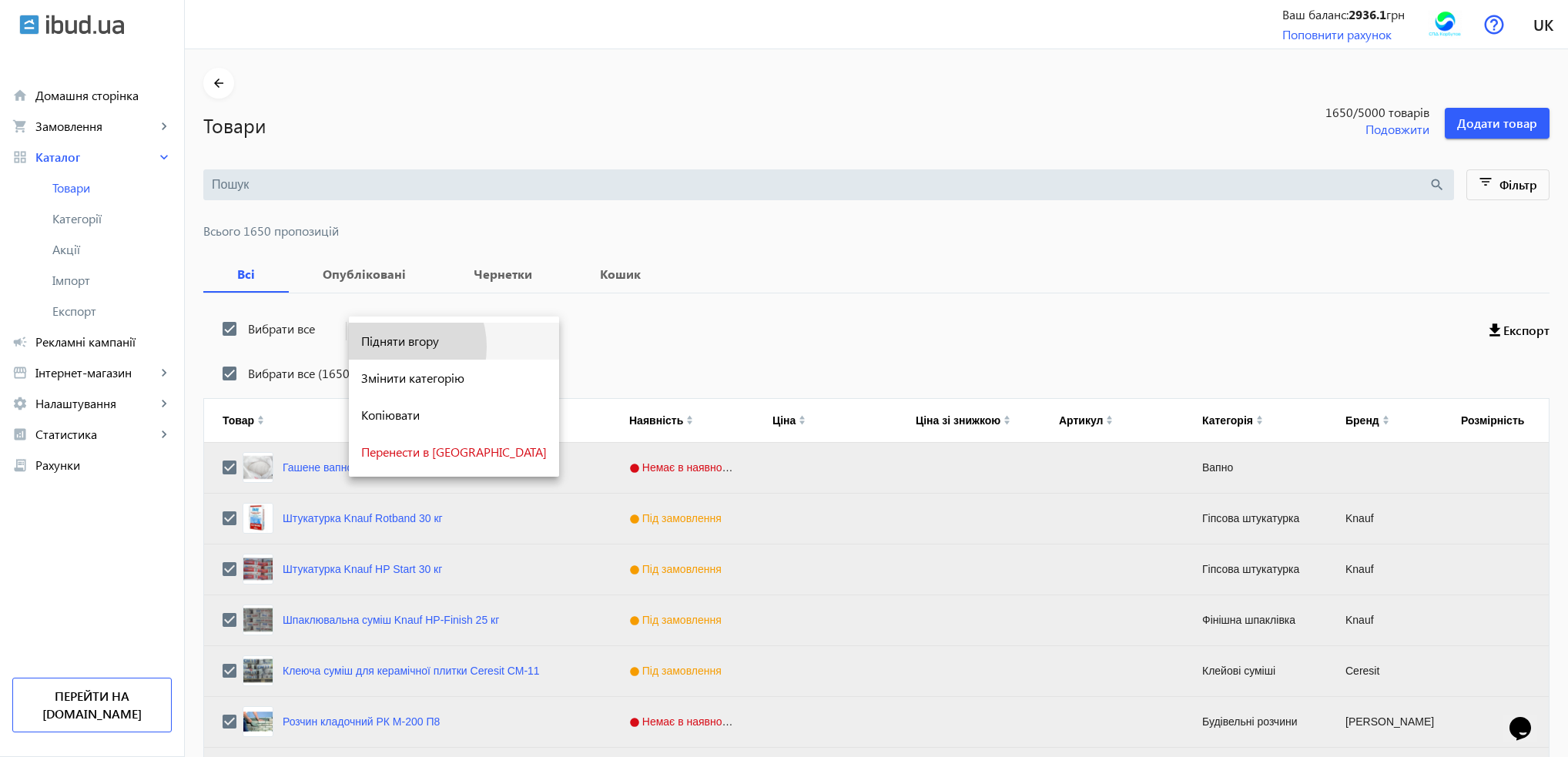
click at [388, 347] on span "Підняти вгору" at bounding box center [454, 341] width 186 height 13
